Goal: Task Accomplishment & Management: Use online tool/utility

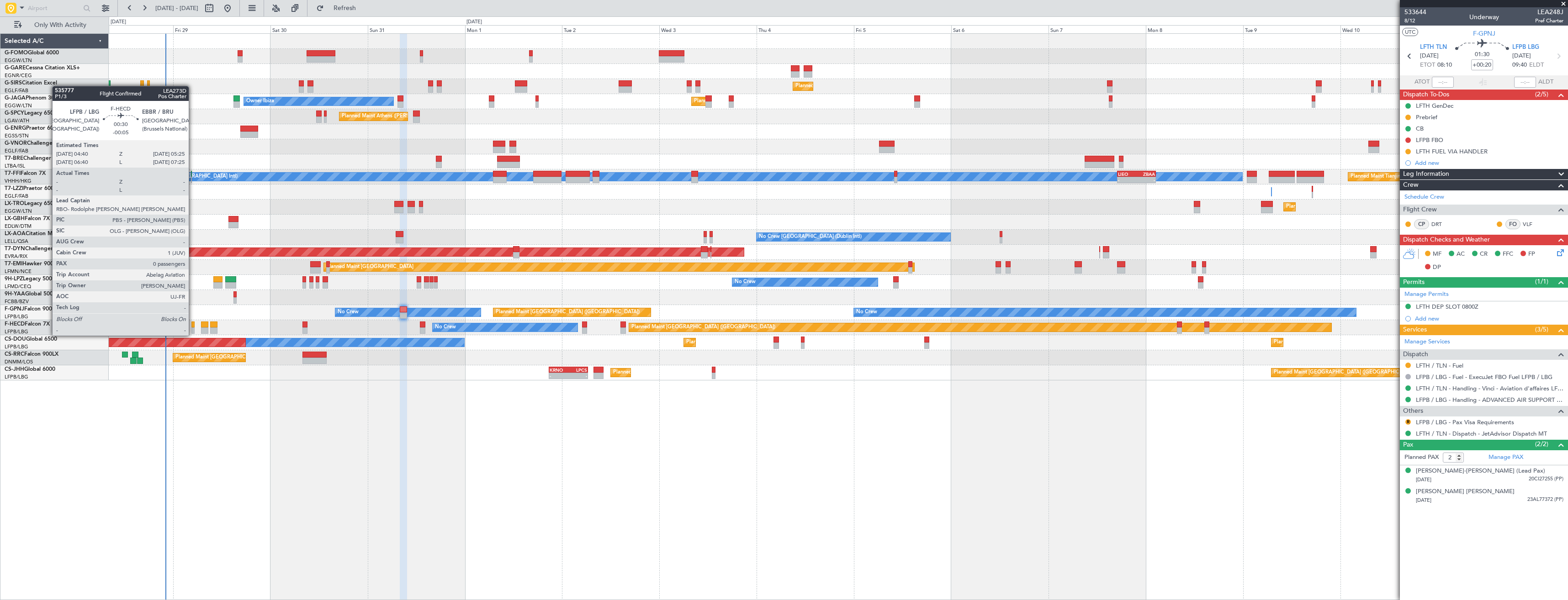
click at [193, 327] on div at bounding box center [192, 330] width 3 height 7
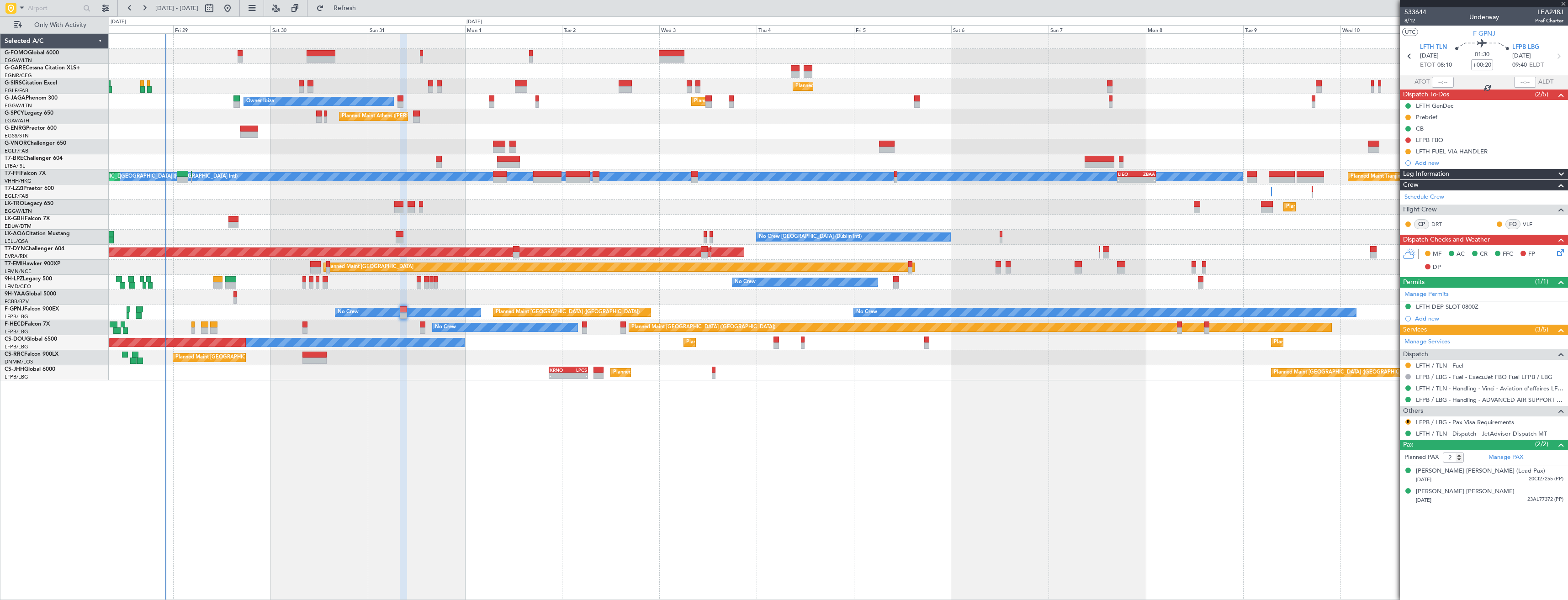
type input "-00:05"
type input "0"
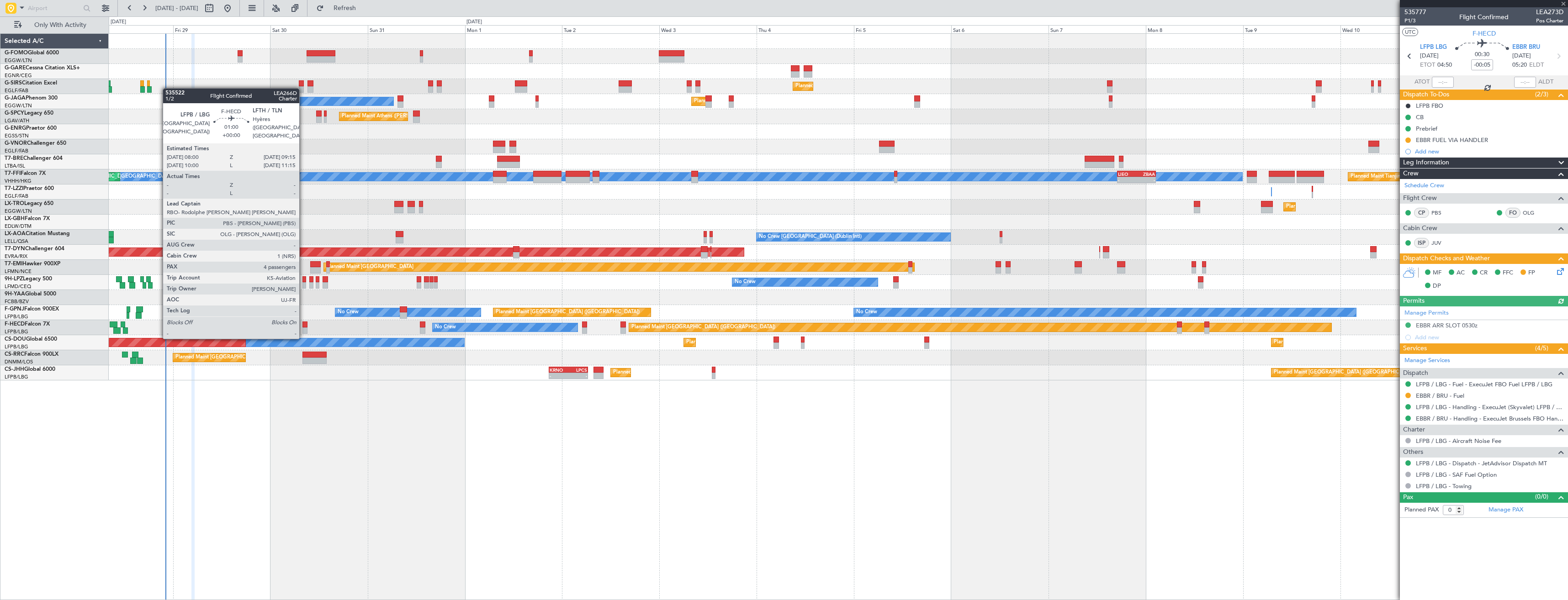
click at [303, 329] on div at bounding box center [305, 330] width 5 height 7
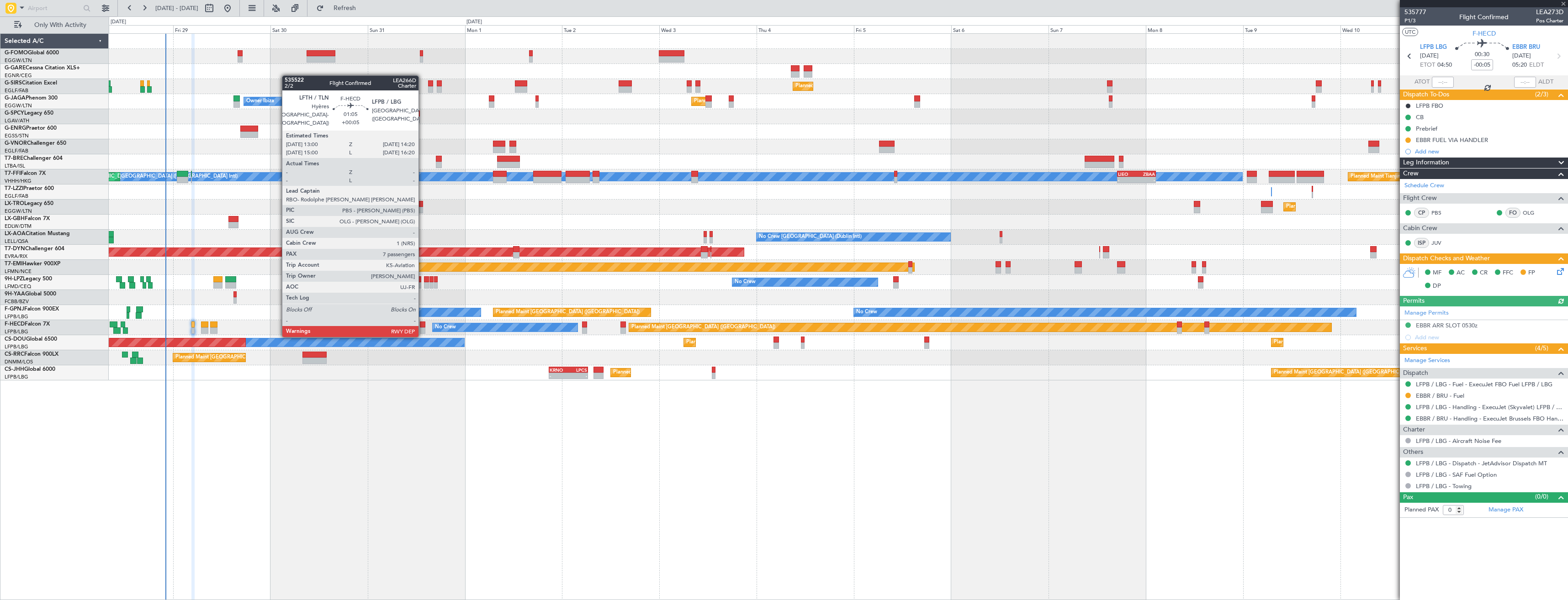
type input "4"
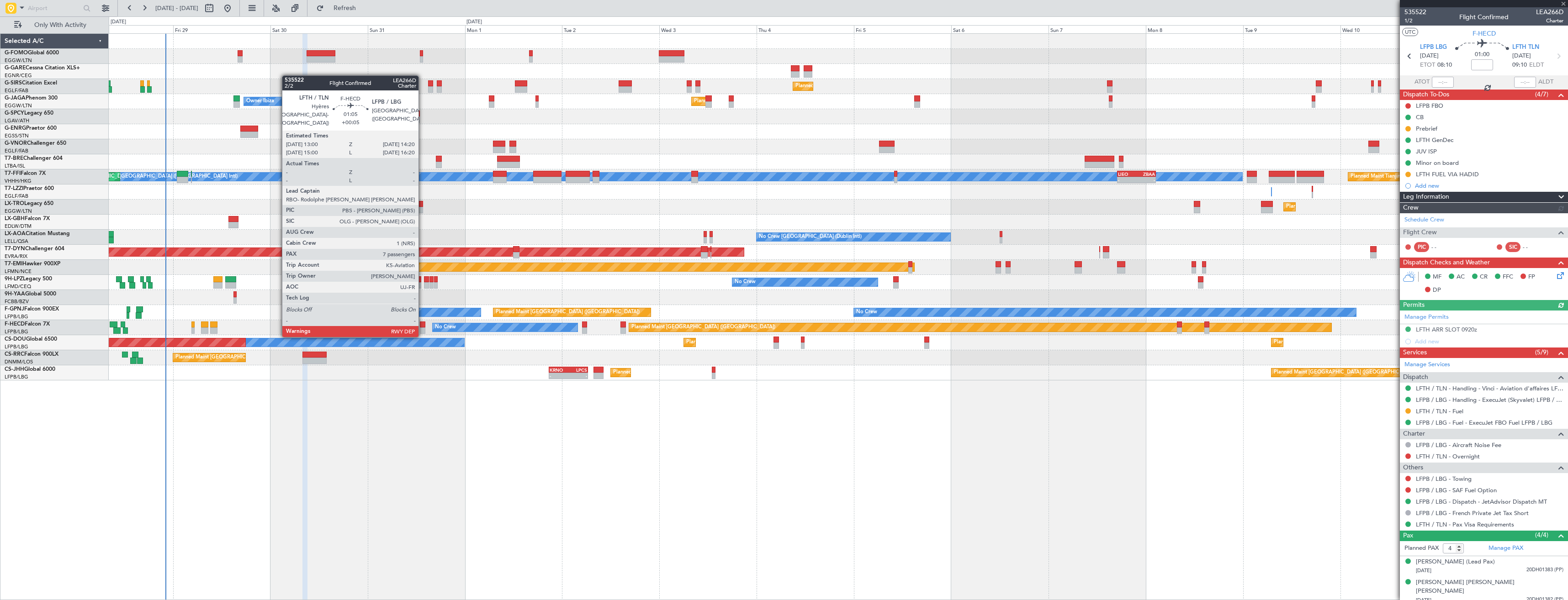
click at [422, 327] on div at bounding box center [422, 324] width 5 height 7
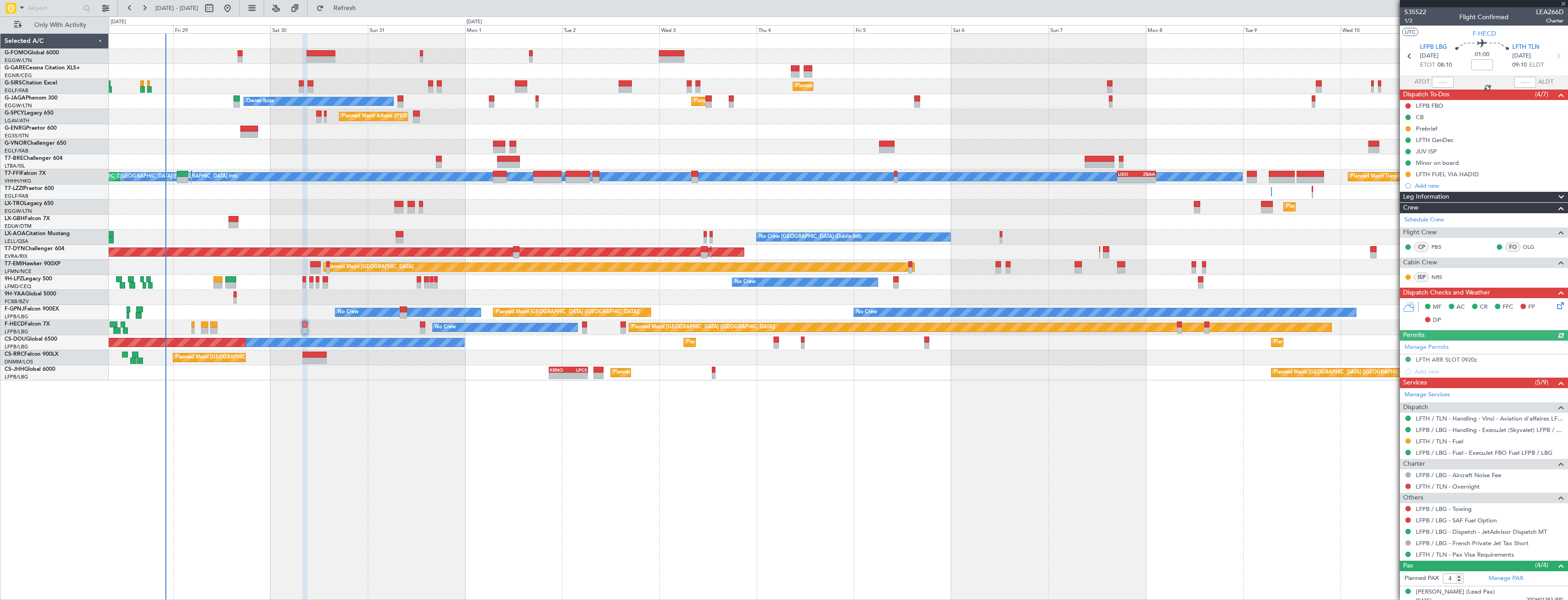
type input "+00:05"
type input "7"
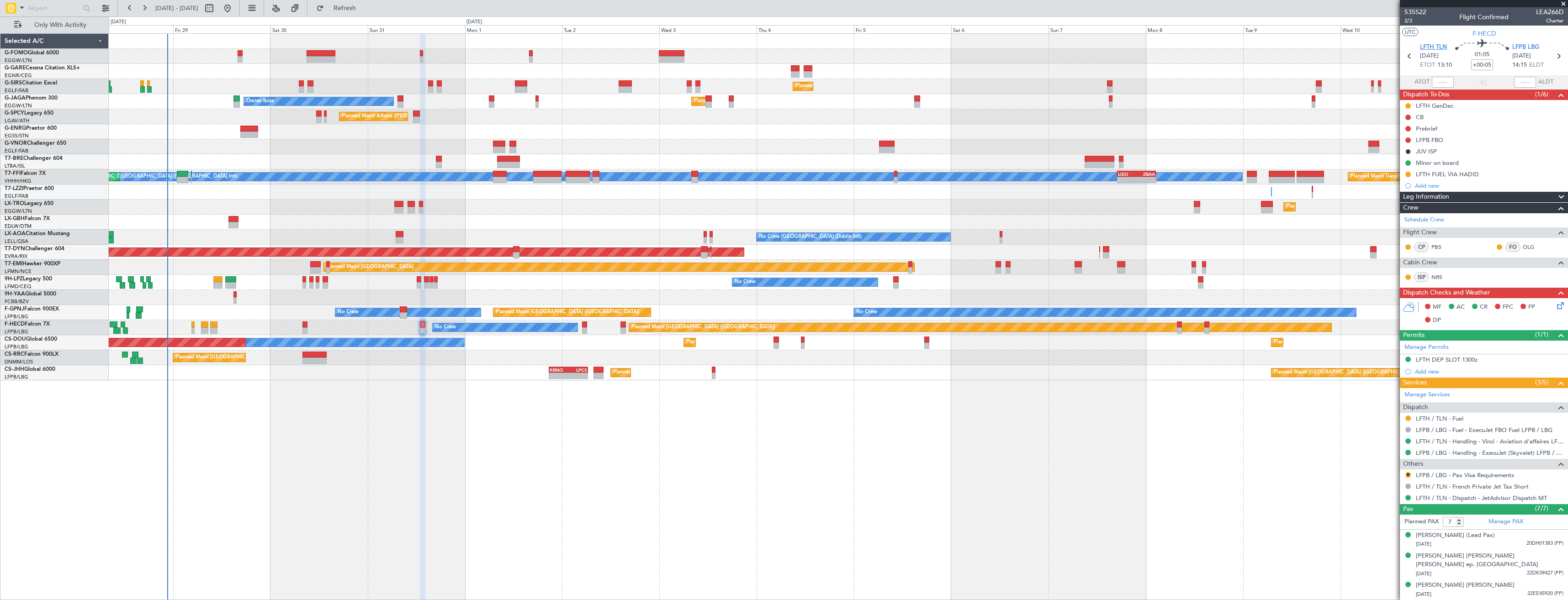
click at [1440, 47] on span "LFTH TLN" at bounding box center [1433, 47] width 27 height 9
click at [1432, 47] on span "LFTH TLN" at bounding box center [1433, 47] width 27 height 9
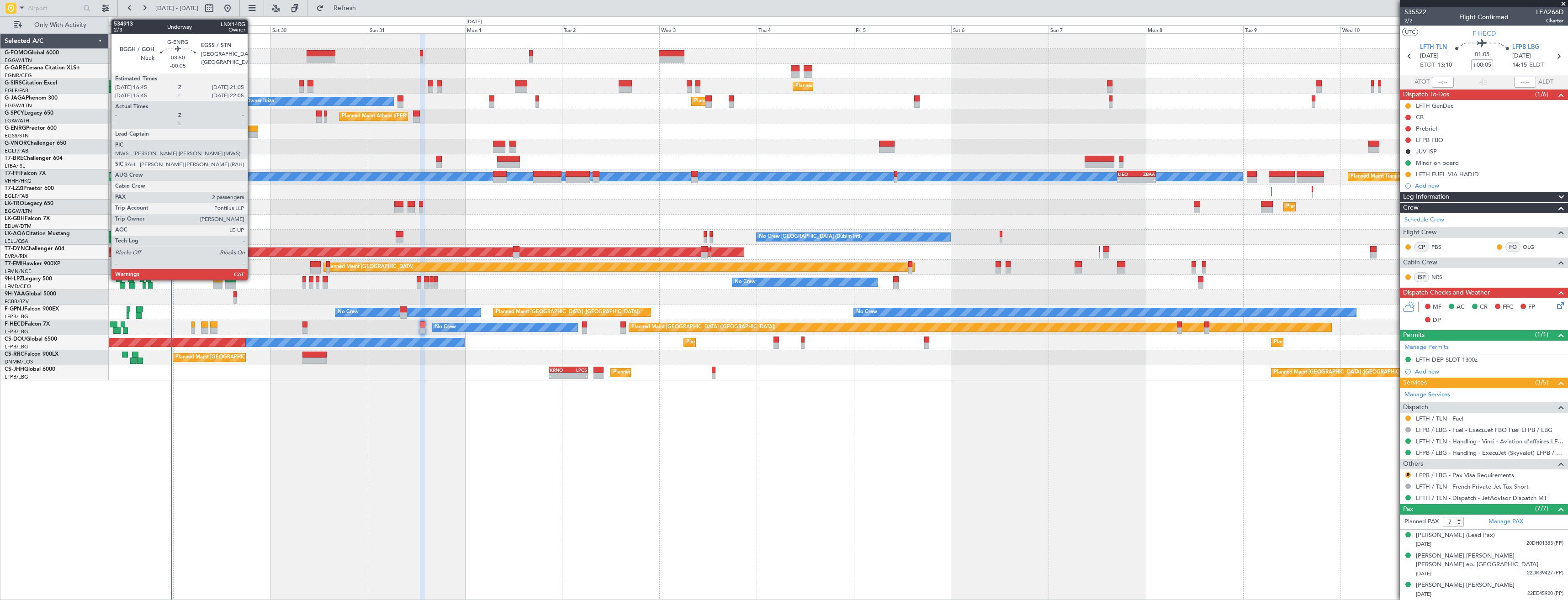
click at [251, 129] on div at bounding box center [249, 128] width 18 height 7
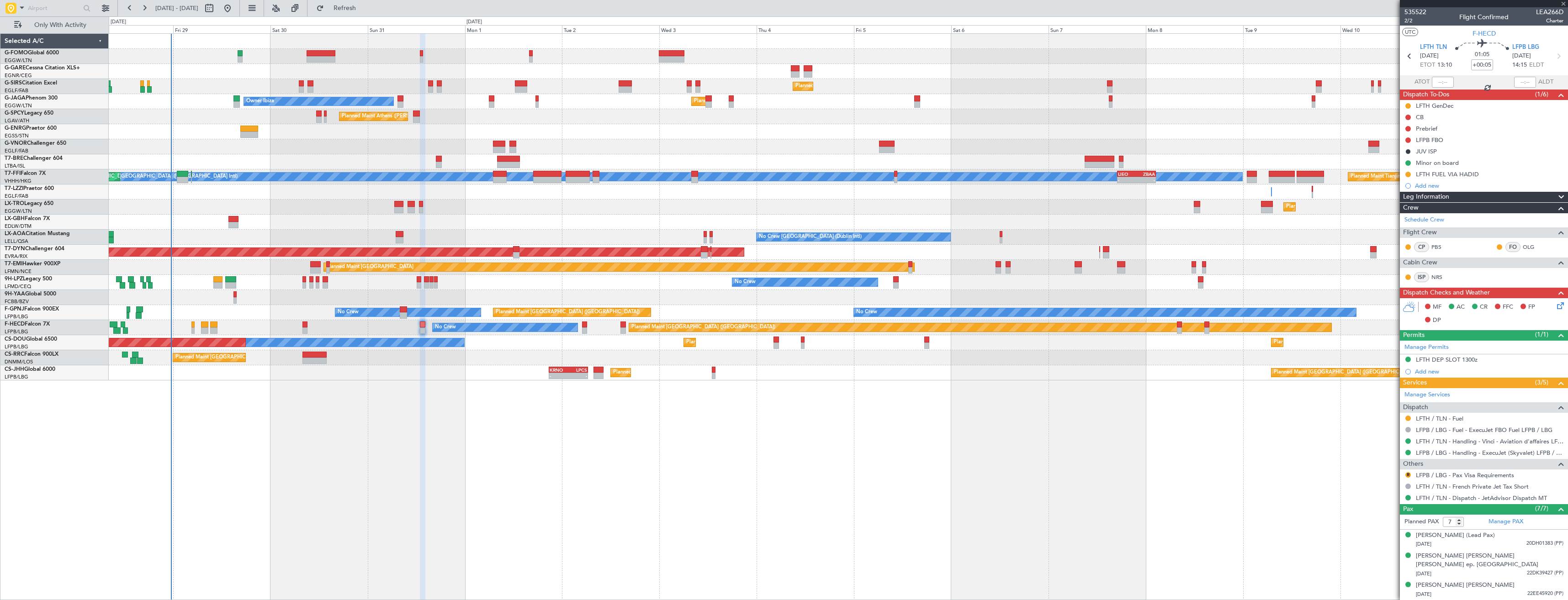
type input "-00:05"
type input "2"
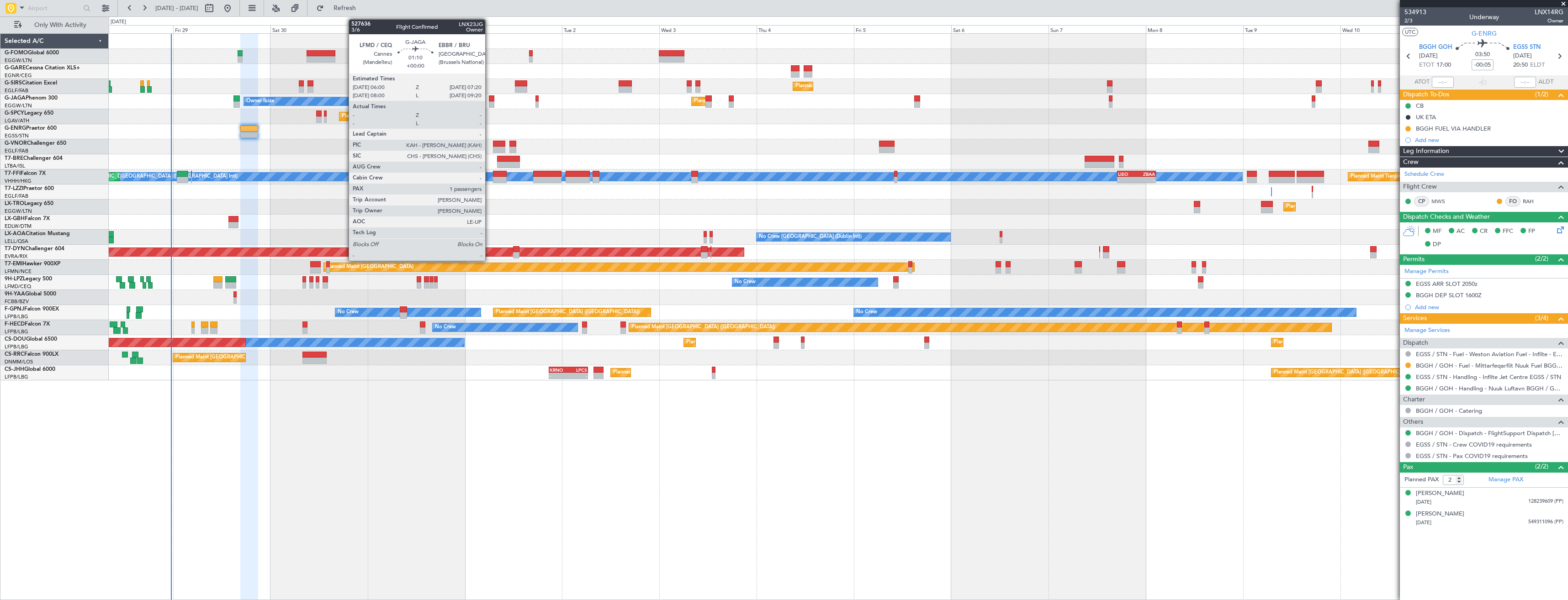
click at [489, 97] on div at bounding box center [491, 99] width 5 height 7
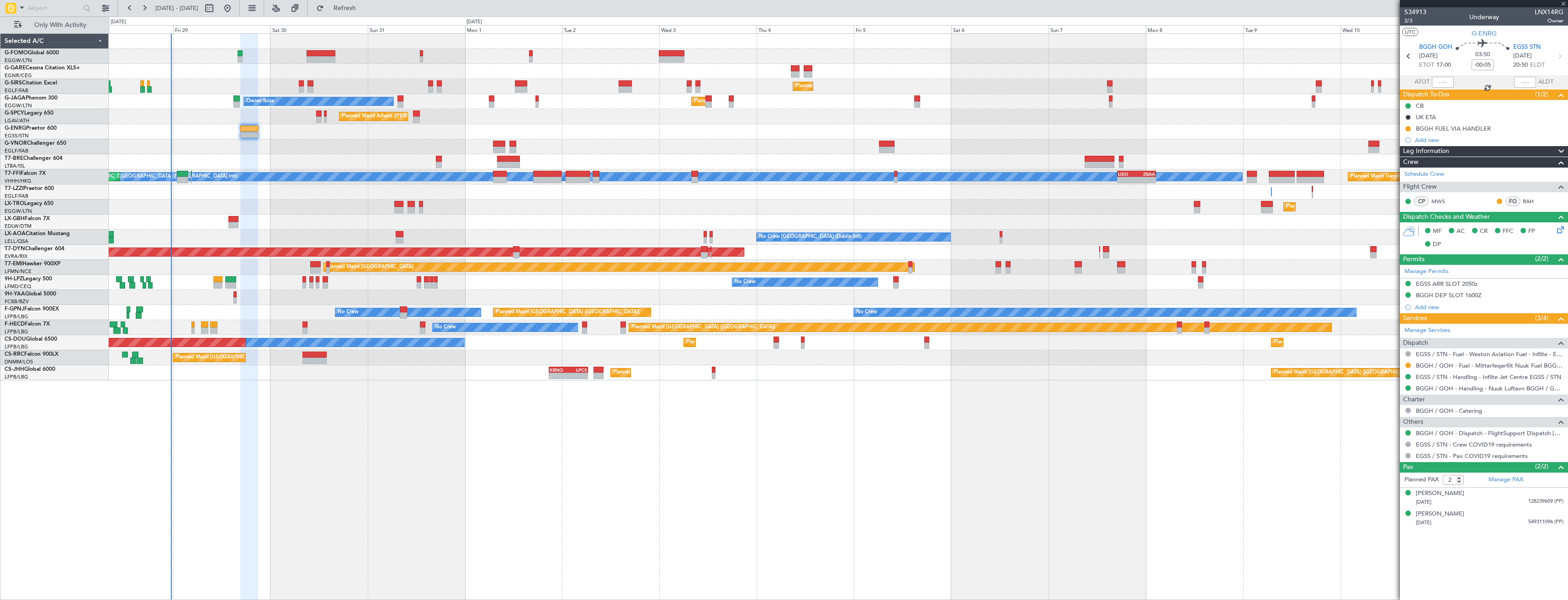
type input "1"
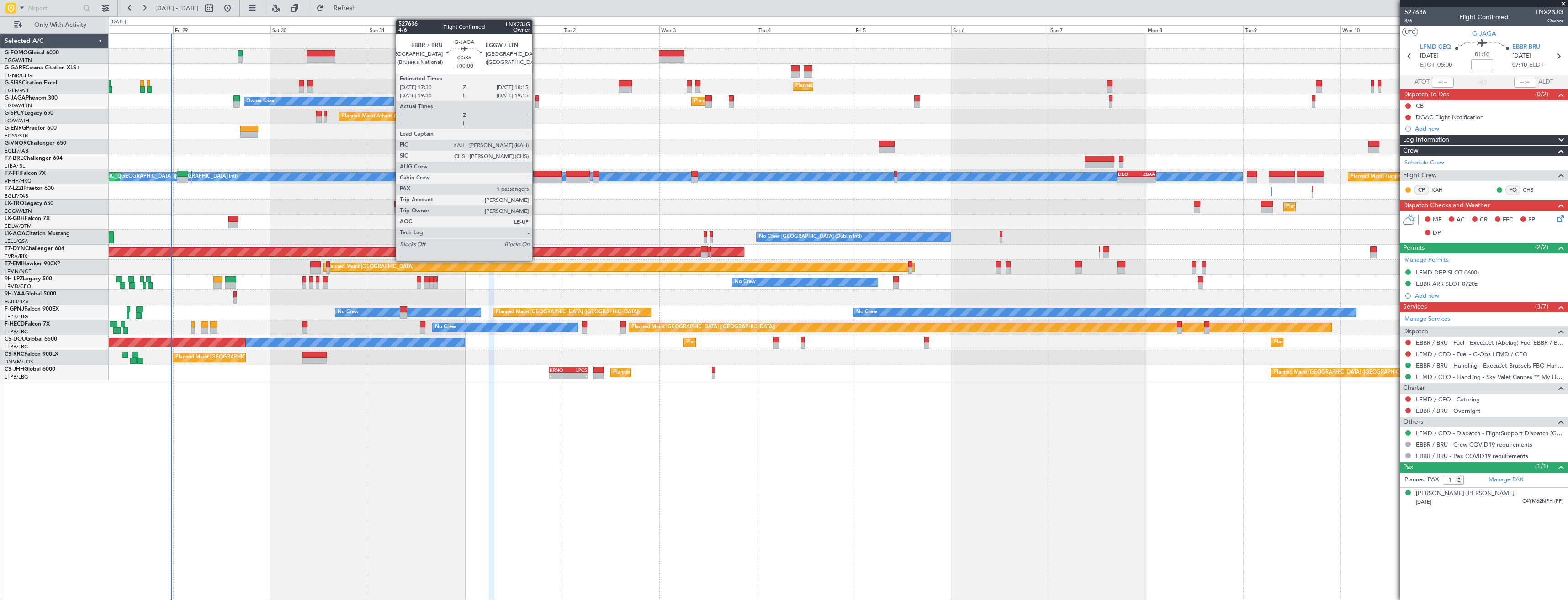
click at [536, 105] on div at bounding box center [537, 105] width 3 height 7
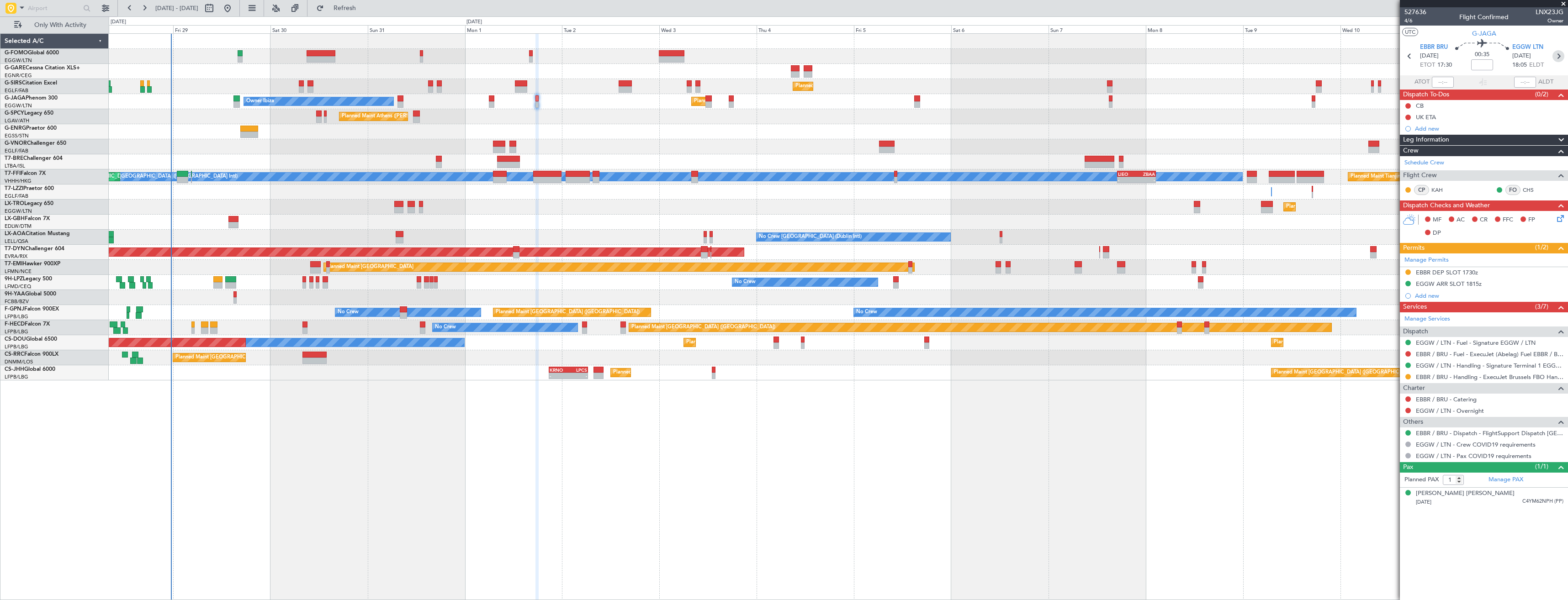
click at [1558, 58] on icon at bounding box center [1558, 57] width 12 height 12
